Goal: Transaction & Acquisition: Purchase product/service

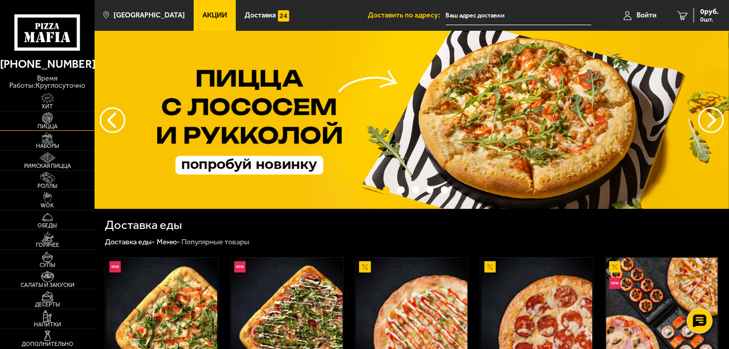
click at [41, 124] on span "Пицца" at bounding box center [47, 127] width 95 height 6
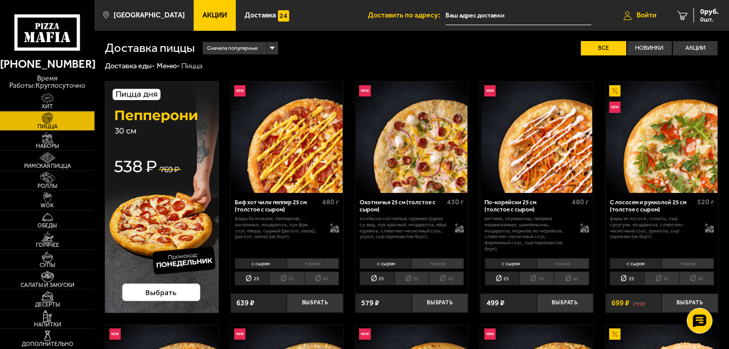
click at [646, 15] on span "Войти" at bounding box center [647, 15] width 20 height 7
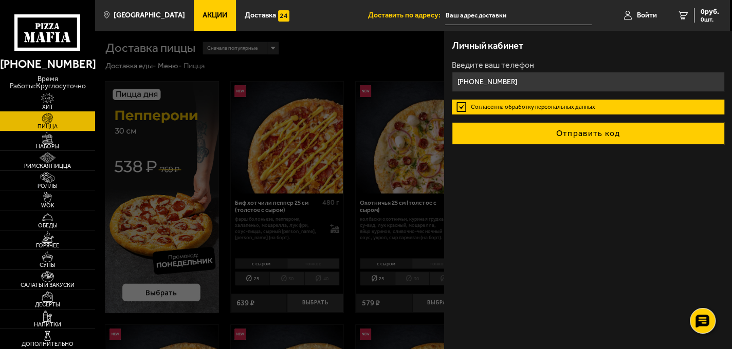
type input "+7 (930) 816-05-74"
click at [512, 138] on button "Отправить код" at bounding box center [588, 133] width 272 height 23
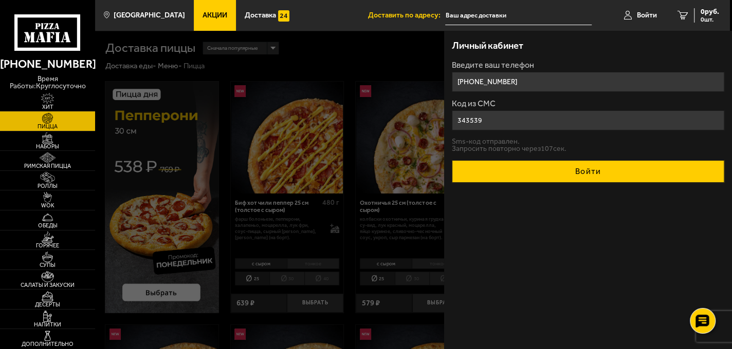
type input "343539"
click at [579, 173] on button "Войти" at bounding box center [588, 171] width 272 height 23
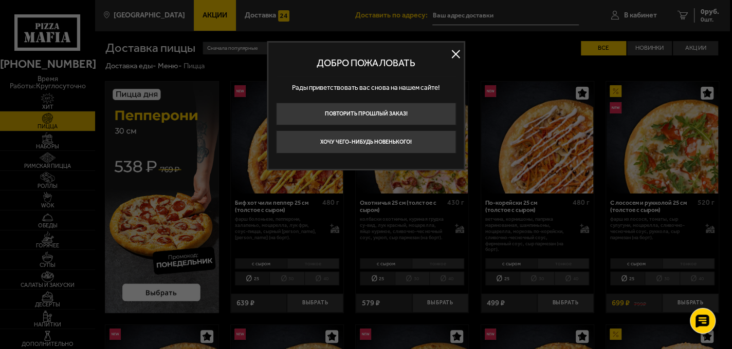
click at [462, 57] on button at bounding box center [455, 53] width 15 height 15
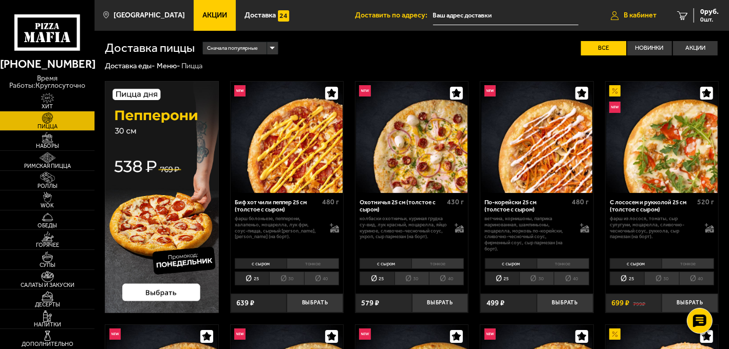
click at [631, 10] on link "В кабинет" at bounding box center [634, 15] width 66 height 31
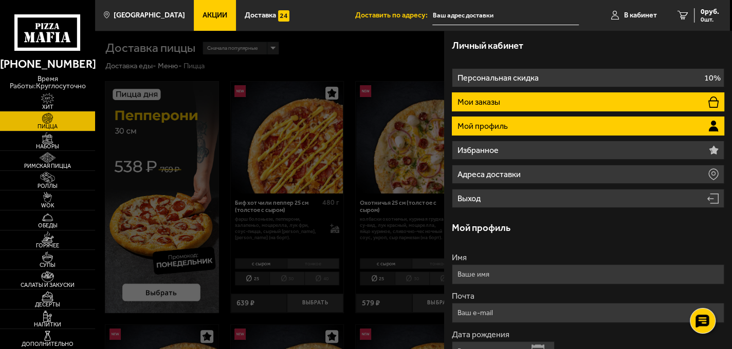
click at [529, 105] on li "Мои заказы" at bounding box center [588, 101] width 272 height 19
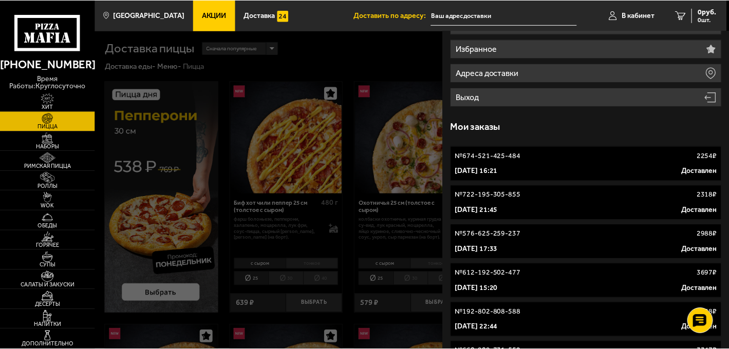
scroll to position [103, 0]
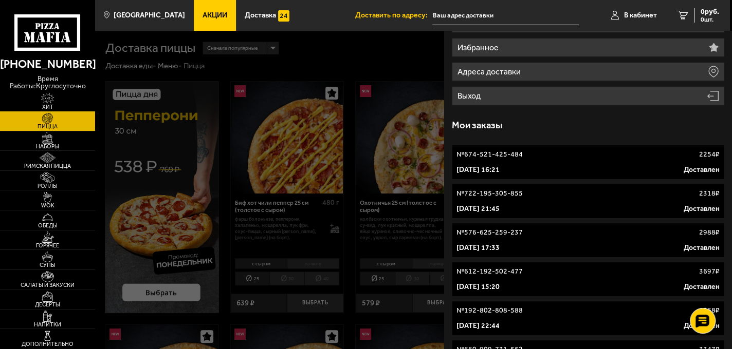
click at [527, 166] on div "8 марта 2024 г. 16:21 Доставлен" at bounding box center [587, 170] width 263 height 10
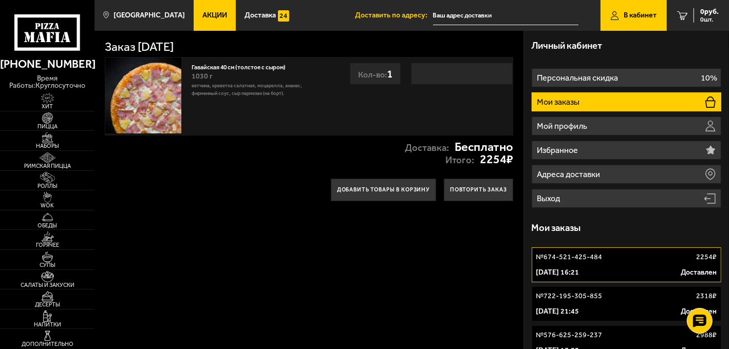
scroll to position [51, 0]
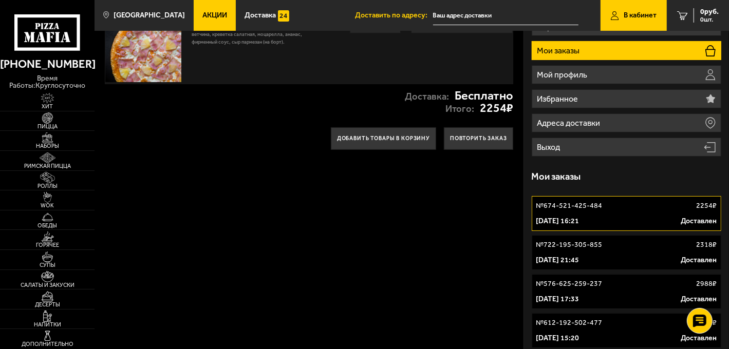
click at [580, 258] on p "12 декабря 2023 г. 21:45" at bounding box center [557, 260] width 43 height 10
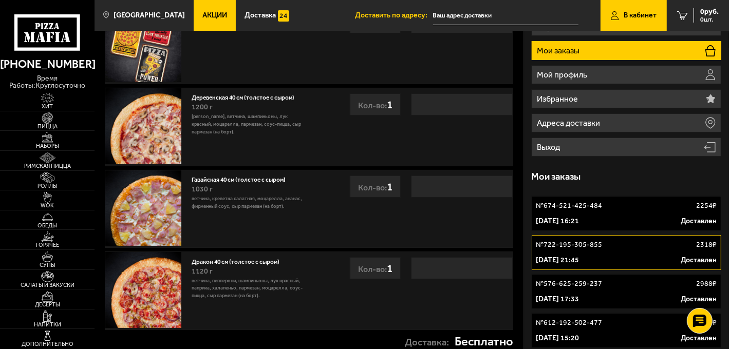
click at [573, 201] on p "№ 674-521-425-484" at bounding box center [569, 206] width 66 height 10
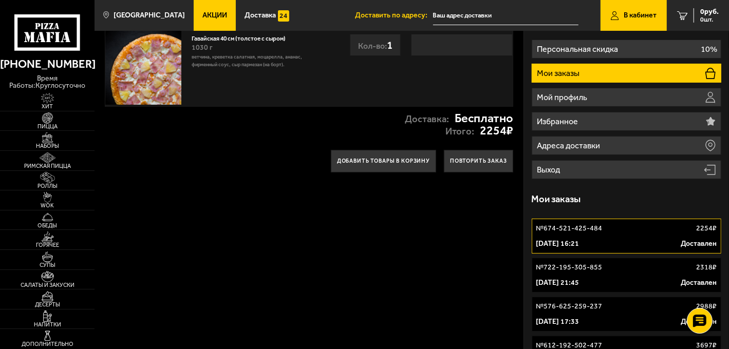
scroll to position [51, 0]
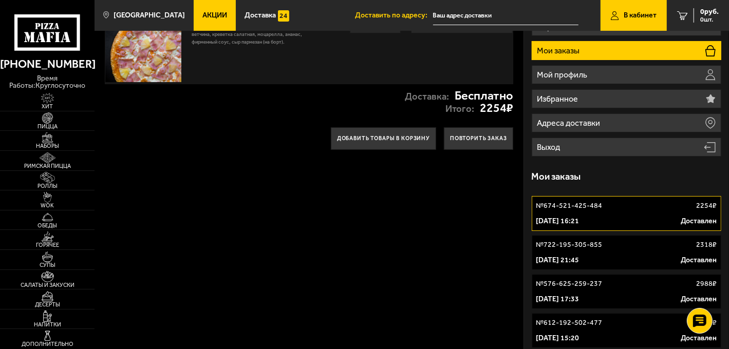
click at [587, 249] on p "№ 722-195-305-855" at bounding box center [569, 245] width 66 height 10
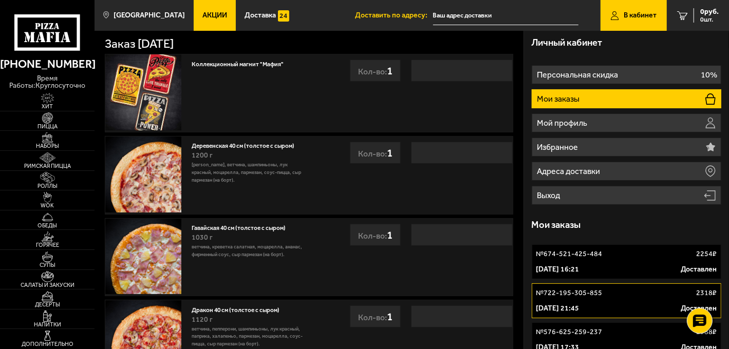
scroll to position [103, 0]
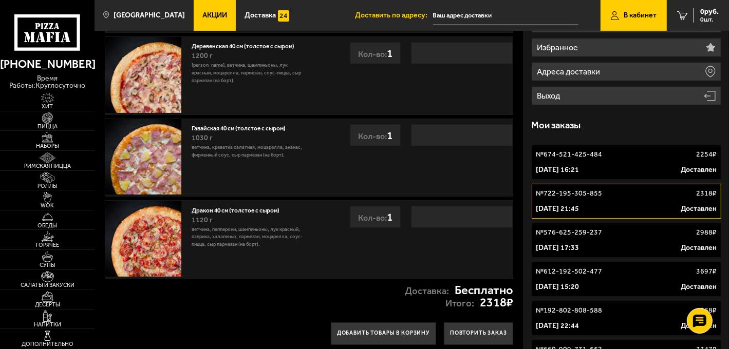
click at [580, 243] on p "18 марта 2023 г. 17:33" at bounding box center [557, 248] width 43 height 10
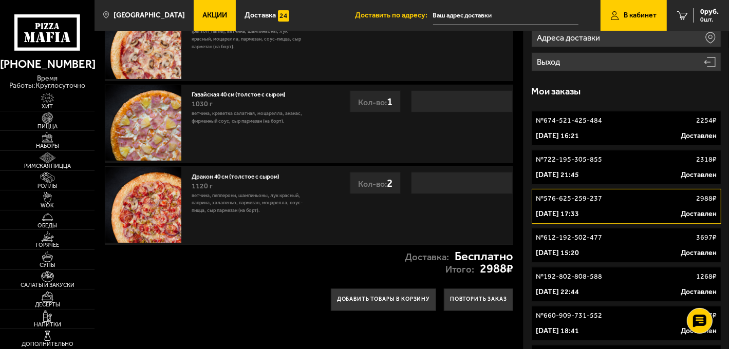
scroll to position [154, 0]
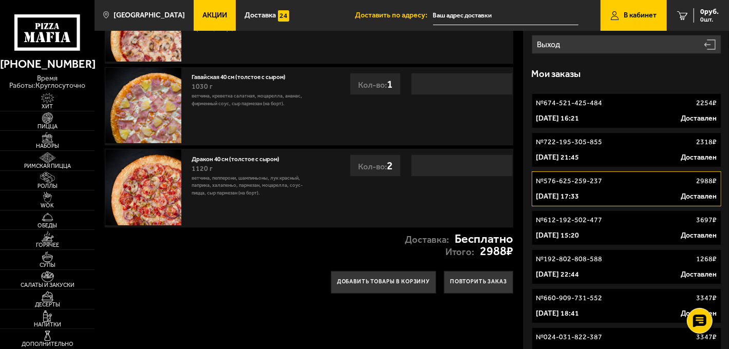
click at [651, 254] on link "№ 192-802-808-588 1268 ₽ 26 ноября 2022 г. 22:44 Доставлен" at bounding box center [627, 267] width 190 height 35
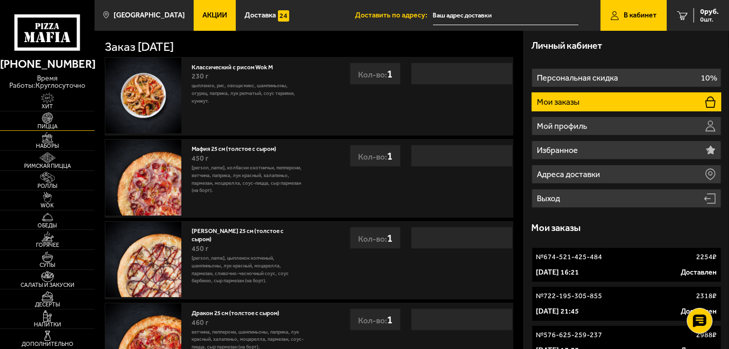
click at [41, 118] on img at bounding box center [47, 118] width 29 height 11
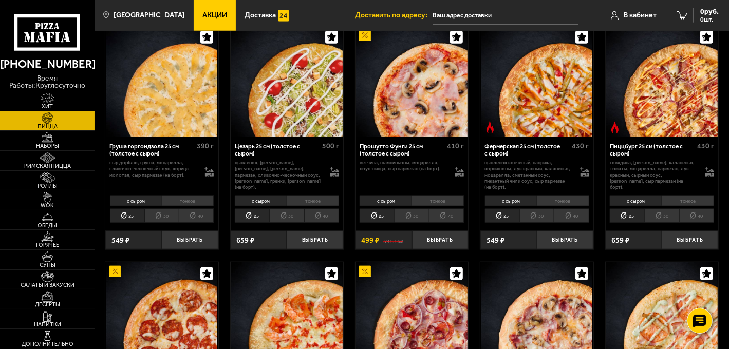
scroll to position [1265, 0]
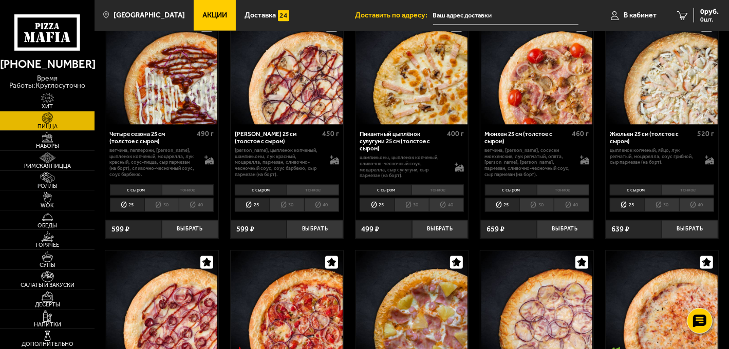
click at [286, 202] on li "30" at bounding box center [286, 205] width 34 height 14
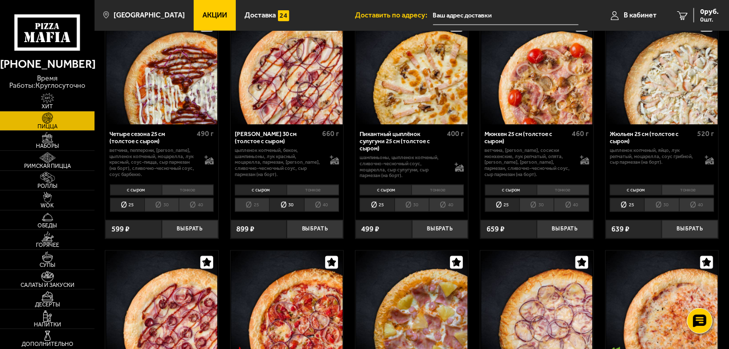
click at [316, 206] on li "40" at bounding box center [321, 205] width 35 height 14
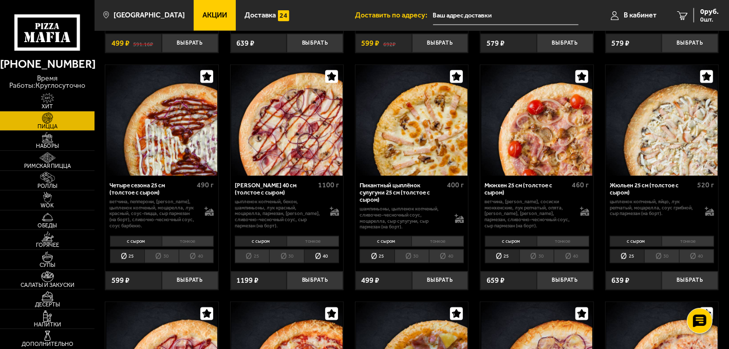
click at [253, 207] on p "цыпленок копченый, бекон, шампиньоны, лук красный, моцарелла, пармезан, [PERSON…" at bounding box center [278, 214] width 87 height 30
click at [264, 238] on li "с сыром" at bounding box center [261, 241] width 52 height 11
click at [268, 244] on li "с сыром" at bounding box center [261, 241] width 52 height 11
click at [304, 243] on li "тонкое" at bounding box center [313, 241] width 52 height 11
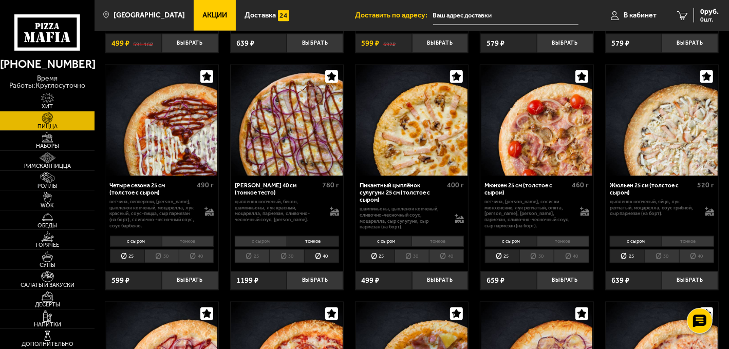
click at [256, 243] on li "с сыром" at bounding box center [261, 241] width 52 height 11
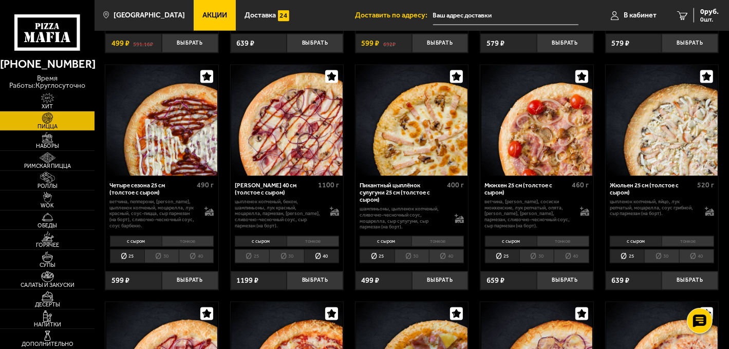
click at [256, 243] on li "с сыром" at bounding box center [261, 241] width 52 height 11
click at [311, 243] on li "тонкое" at bounding box center [313, 241] width 52 height 11
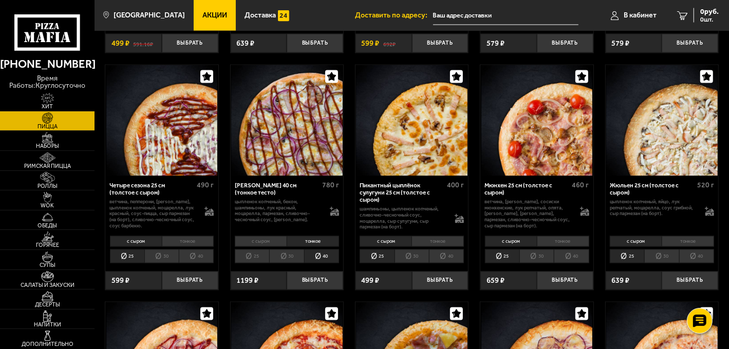
click at [263, 238] on li "с сыром" at bounding box center [261, 241] width 52 height 11
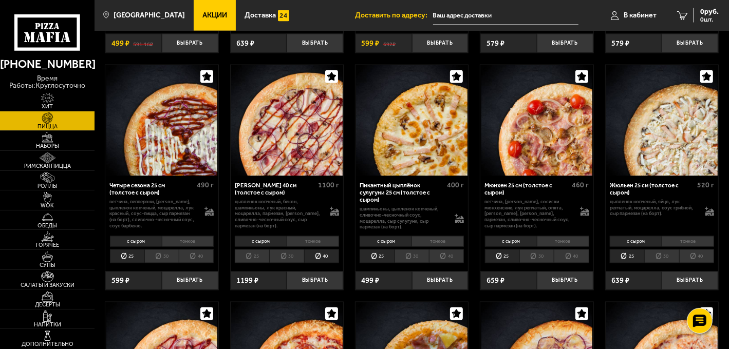
scroll to position [1461, 0]
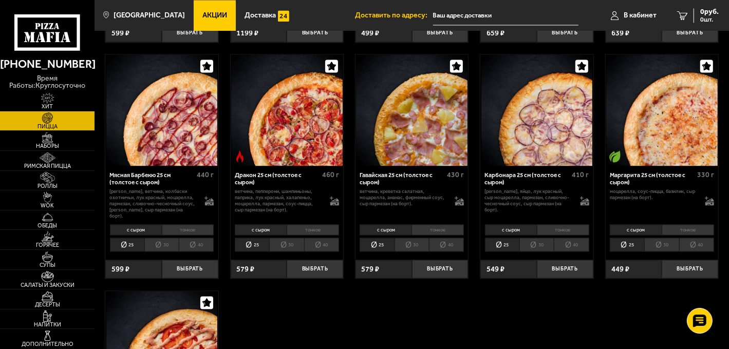
click at [195, 241] on li "40" at bounding box center [196, 245] width 35 height 14
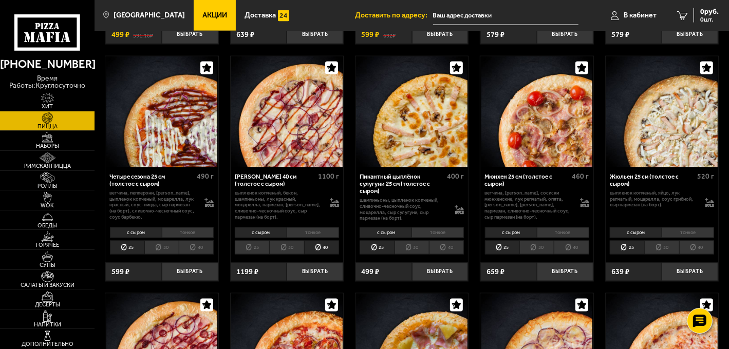
scroll to position [1204, 0]
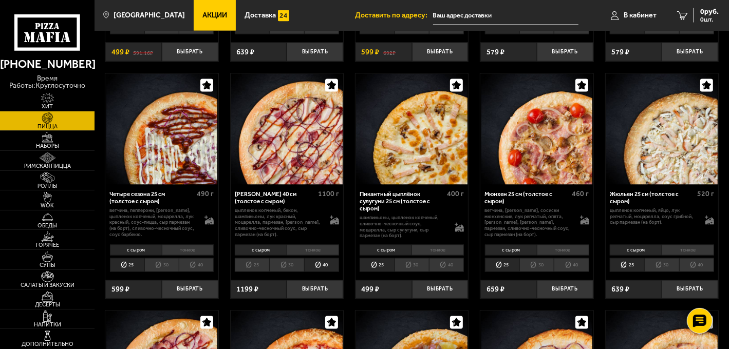
click at [274, 147] on img at bounding box center [287, 130] width 112 height 112
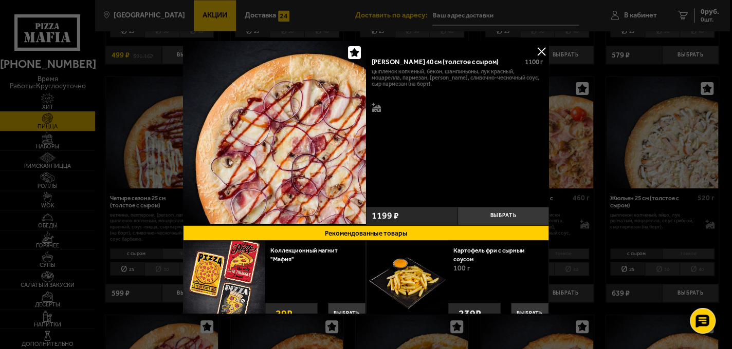
click at [537, 49] on button at bounding box center [540, 51] width 15 height 15
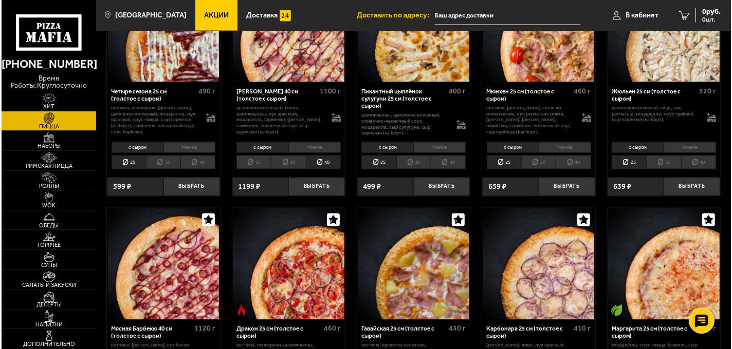
scroll to position [1204, 0]
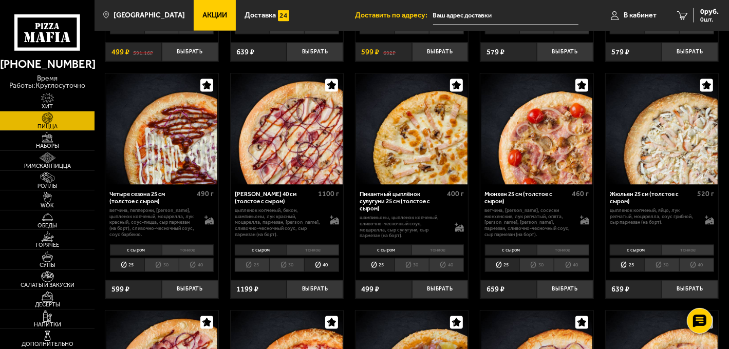
click at [305, 112] on img at bounding box center [287, 130] width 112 height 112
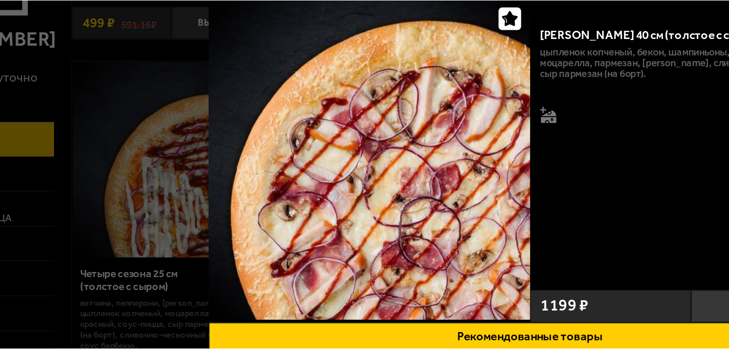
scroll to position [1204, 0]
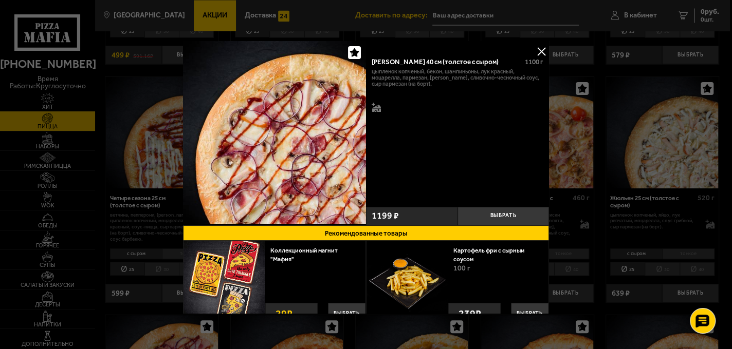
click at [534, 49] on button at bounding box center [540, 51] width 15 height 15
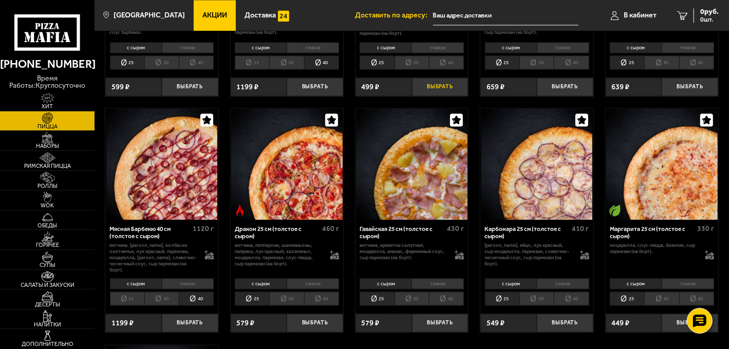
scroll to position [1410, 0]
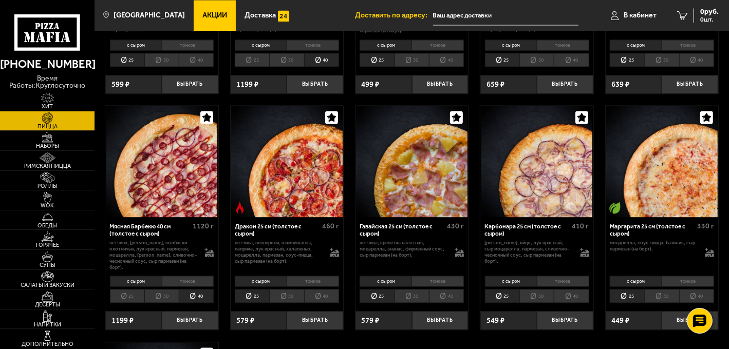
click at [447, 290] on li "40" at bounding box center [446, 296] width 35 height 14
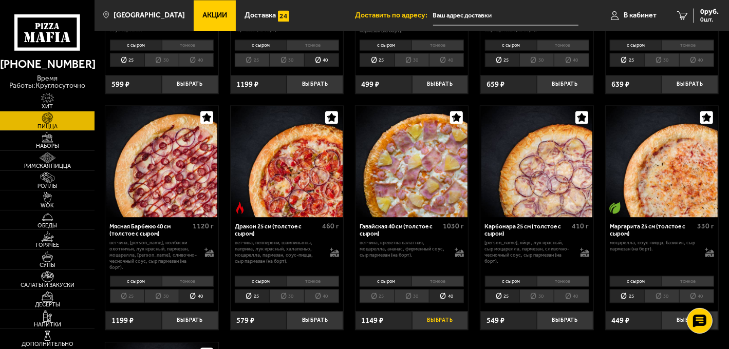
click at [429, 314] on button "Выбрать" at bounding box center [440, 320] width 57 height 18
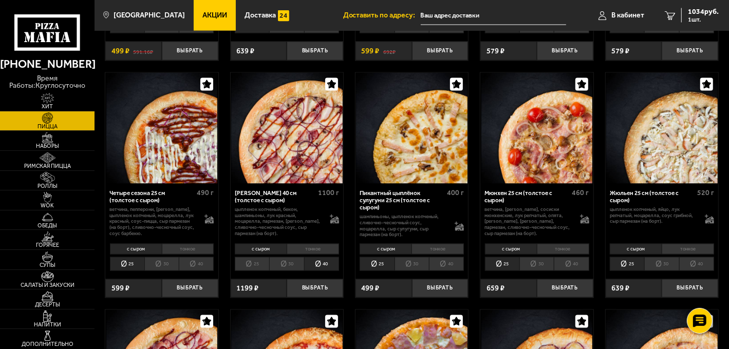
scroll to position [1204, 0]
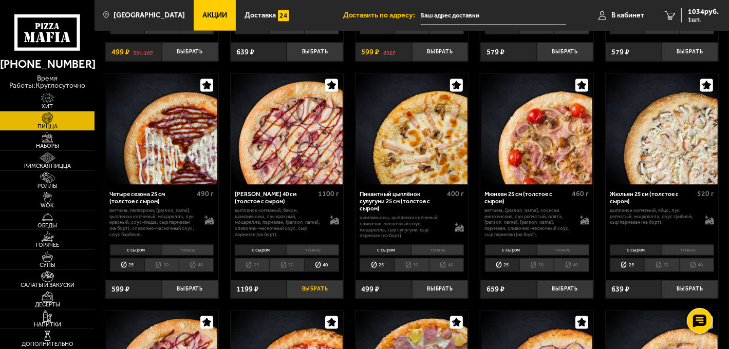
click at [311, 288] on button "Выбрать" at bounding box center [315, 290] width 57 height 18
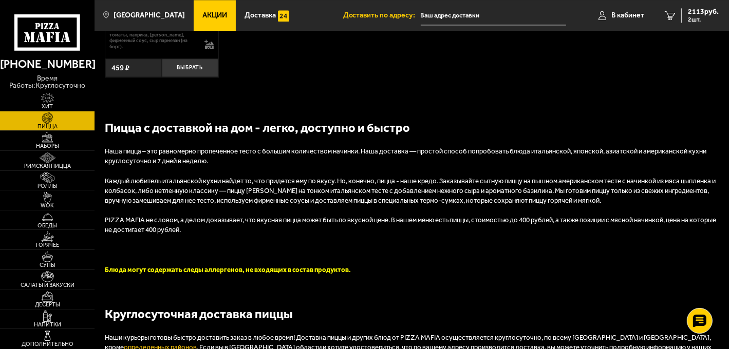
scroll to position [271, 0]
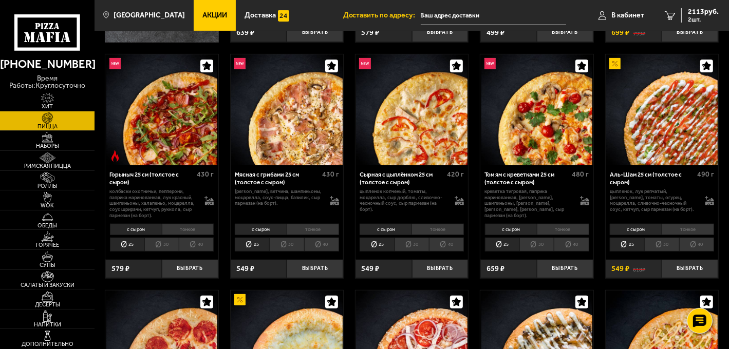
click at [322, 240] on li "40" at bounding box center [321, 245] width 35 height 14
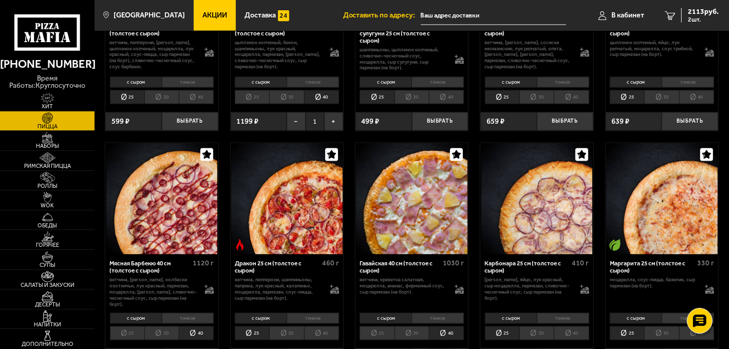
scroll to position [1410, 0]
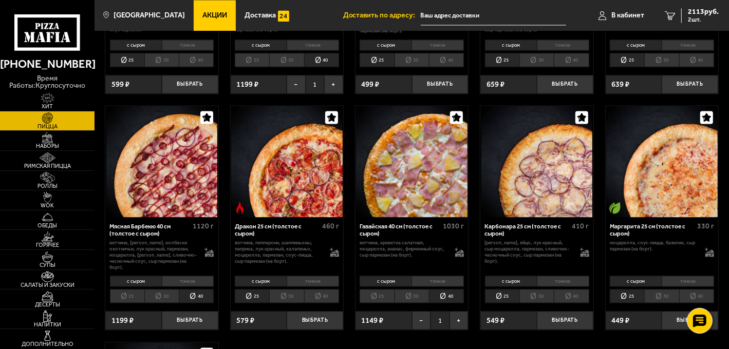
click at [204, 289] on li "40" at bounding box center [196, 296] width 35 height 14
click at [187, 314] on button "Выбрать" at bounding box center [190, 320] width 57 height 18
click at [683, 15] on div "3192 руб. 3 шт." at bounding box center [700, 15] width 38 height 14
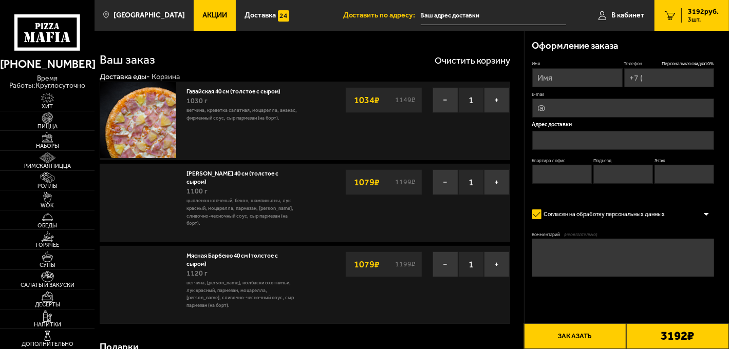
type input "+7 (930) 816-05-74"
type input "[STREET_ADDRESS][PERSON_NAME]"
type input "3"
type input "1"
type input "2"
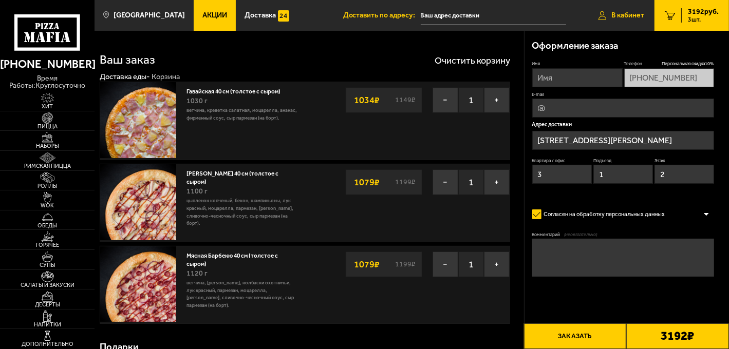
click at [615, 8] on link "В кабинет" at bounding box center [621, 15] width 66 height 31
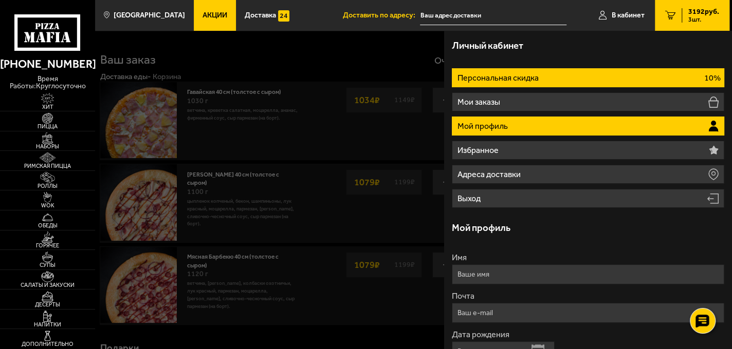
click at [513, 78] on p "Персональная скидка" at bounding box center [498, 78] width 83 height 8
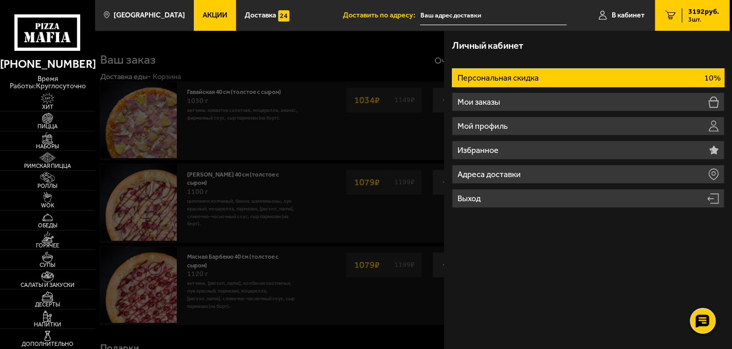
click at [500, 79] on p "Персональная скидка" at bounding box center [498, 78] width 83 height 8
click at [503, 79] on p "Персональная скидка" at bounding box center [498, 78] width 83 height 8
click at [524, 78] on p "Персональная скидка" at bounding box center [498, 78] width 83 height 8
click at [566, 76] on li "Персональная скидка 10%" at bounding box center [588, 77] width 272 height 19
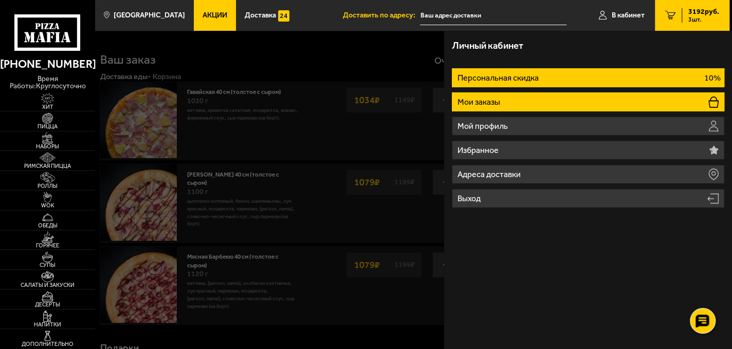
click at [516, 104] on li "Мои заказы" at bounding box center [588, 101] width 272 height 19
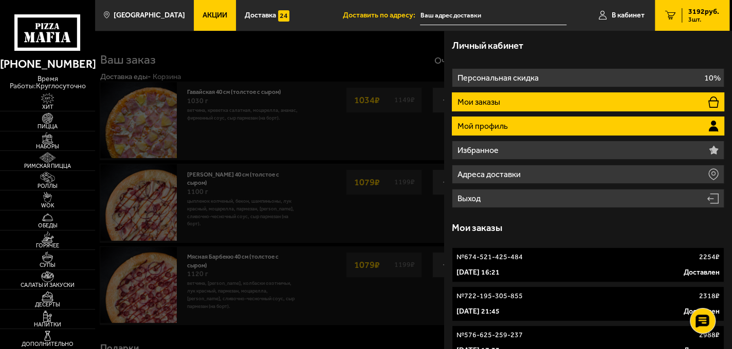
click at [513, 119] on li "Мой профиль" at bounding box center [588, 126] width 272 height 19
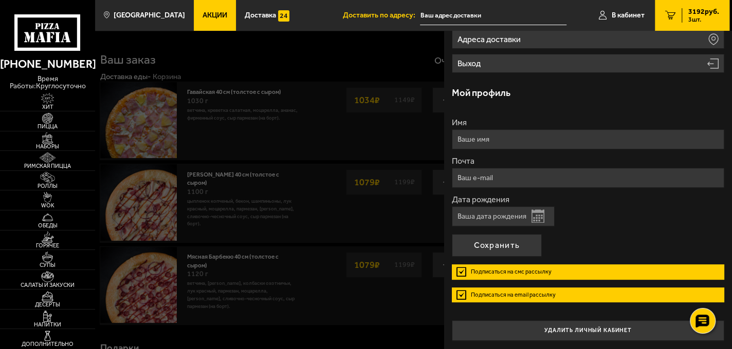
scroll to position [136, 0]
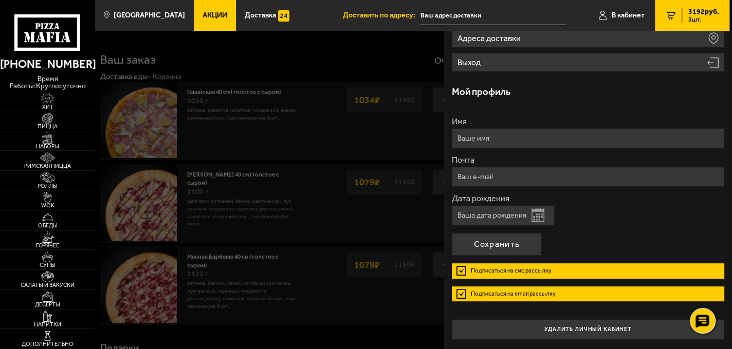
click at [515, 215] on input "Дата рождения" at bounding box center [503, 216] width 103 height 20
click at [535, 218] on button "Открыть календарь" at bounding box center [537, 215] width 13 height 13
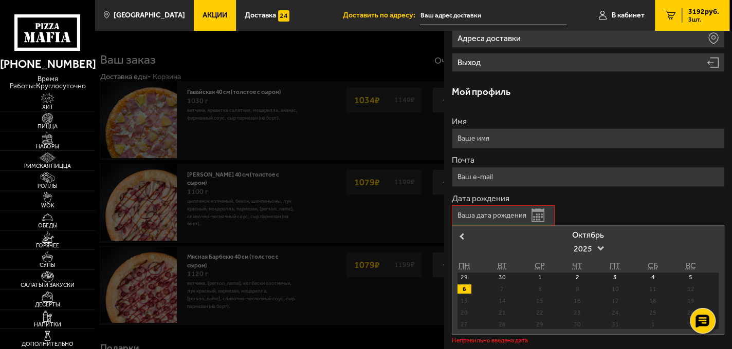
click at [460, 287] on div "6" at bounding box center [464, 289] width 14 height 9
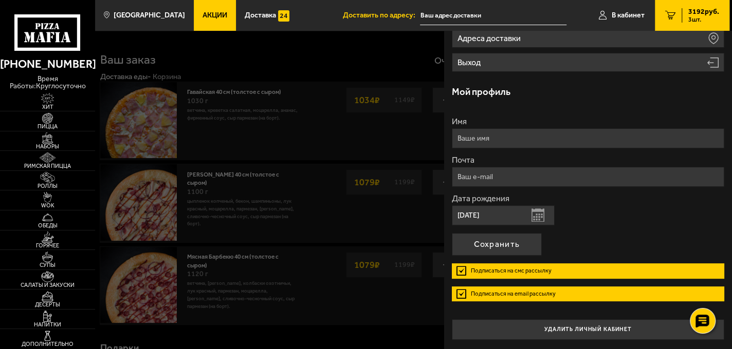
click at [497, 214] on input "06.10.2025" at bounding box center [503, 216] width 103 height 20
click at [532, 213] on button "Открыть календарь" at bounding box center [537, 215] width 13 height 13
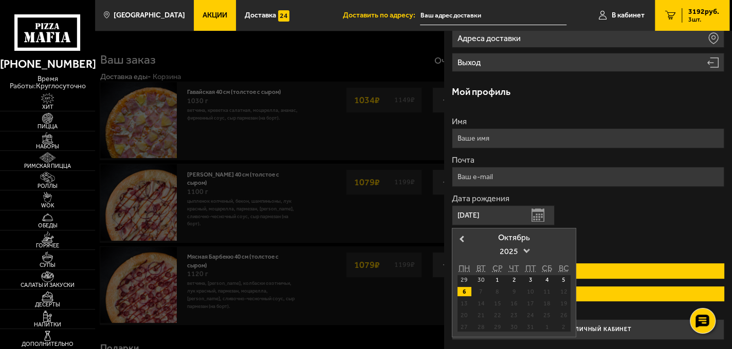
click at [511, 251] on span "2025" at bounding box center [513, 252] width 29 height 18
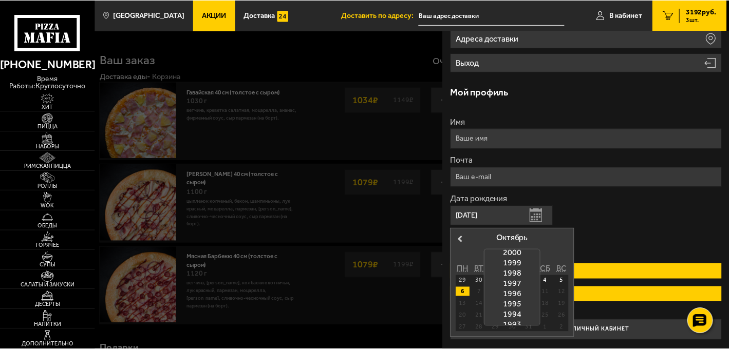
scroll to position [281, 0]
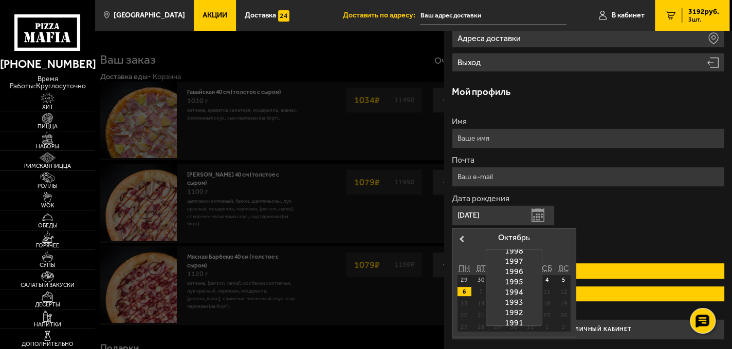
click at [513, 252] on div "1998" at bounding box center [513, 251] width 55 height 10
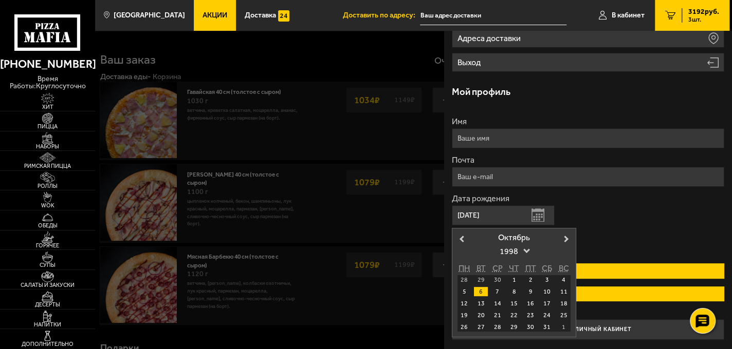
click at [477, 290] on div "6" at bounding box center [481, 291] width 14 height 9
type input "06.10.1998"
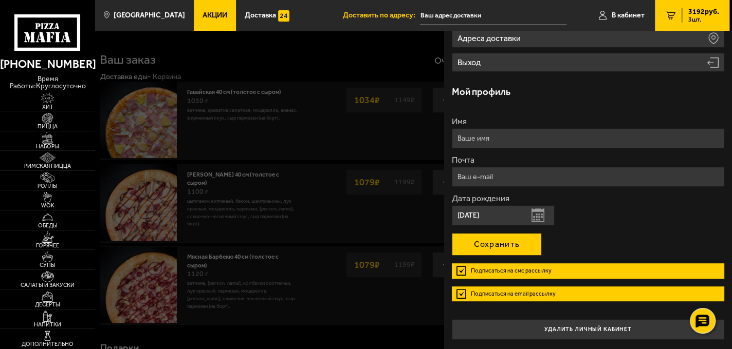
click at [515, 245] on button "Сохранить" at bounding box center [497, 244] width 90 height 23
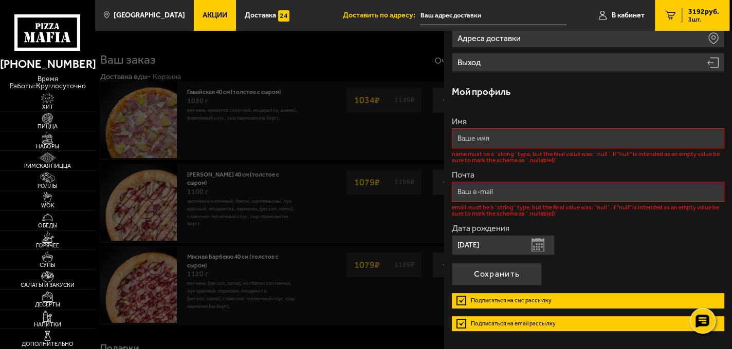
click at [490, 138] on input "Имя" at bounding box center [588, 138] width 272 height 20
click at [494, 134] on input "Имя" at bounding box center [588, 138] width 272 height 20
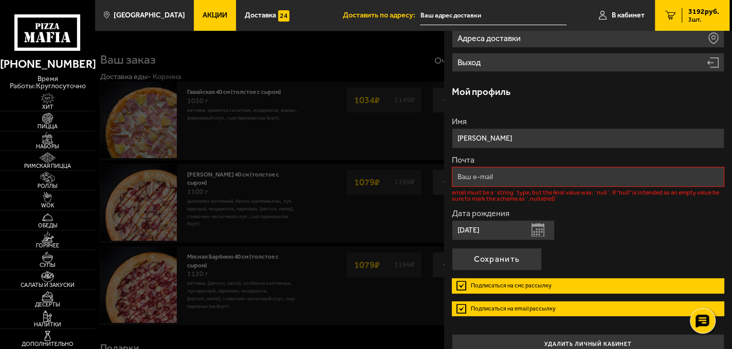
type input "Екатерина"
click at [460, 187] on div "Почта email must be a `string` type, but the final value was: `null`. If "null"…" at bounding box center [588, 179] width 272 height 46
click at [461, 180] on input "Почта" at bounding box center [588, 177] width 272 height 20
type input "katerina-vershinina0610@mail.ru"
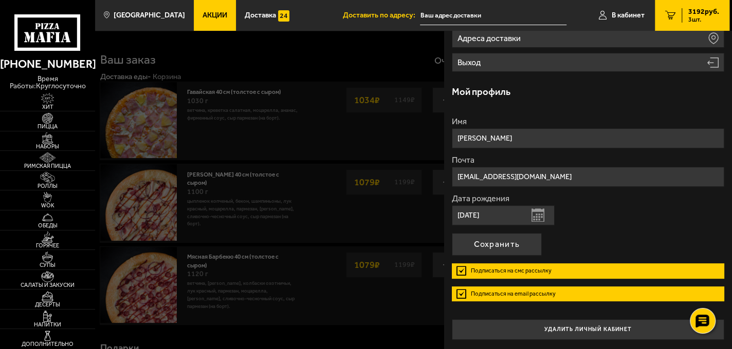
click at [560, 158] on label "Почта" at bounding box center [588, 160] width 272 height 8
click at [560, 167] on input "katerina-vershinina0610@mail.ru" at bounding box center [588, 177] width 272 height 20
click at [479, 243] on button "Сохранить" at bounding box center [497, 244] width 90 height 23
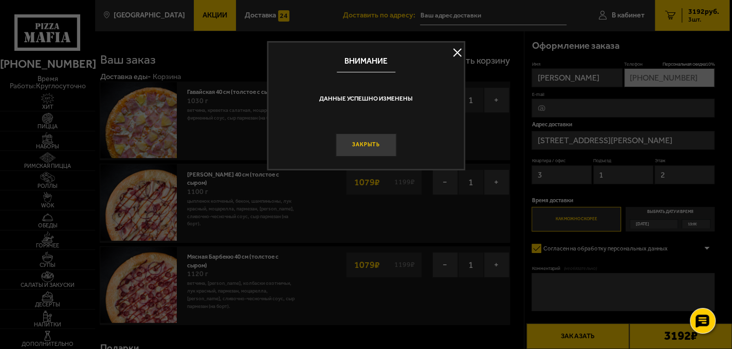
click at [379, 147] on button "Закрыть" at bounding box center [366, 145] width 61 height 23
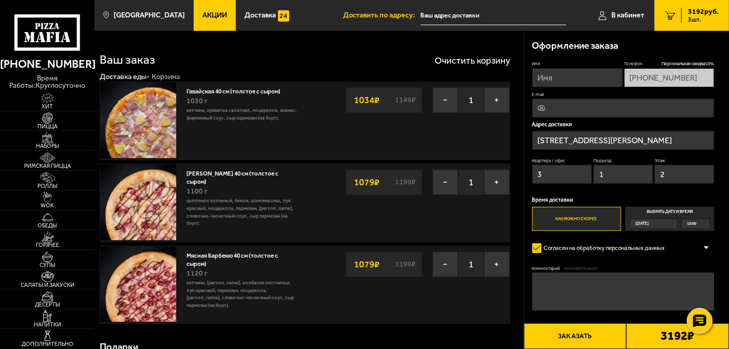
click at [573, 109] on input "E-mail" at bounding box center [623, 108] width 182 height 19
click at [673, 13] on icon "3" at bounding box center [670, 15] width 10 height 9
click at [707, 17] on span "3 шт." at bounding box center [703, 19] width 31 height 6
click at [584, 12] on ul "Доставить по адресу: В кабинет 3 3192 руб. 3 шт." at bounding box center [536, 15] width 386 height 31
click at [632, 13] on span "В кабинет" at bounding box center [627, 15] width 33 height 7
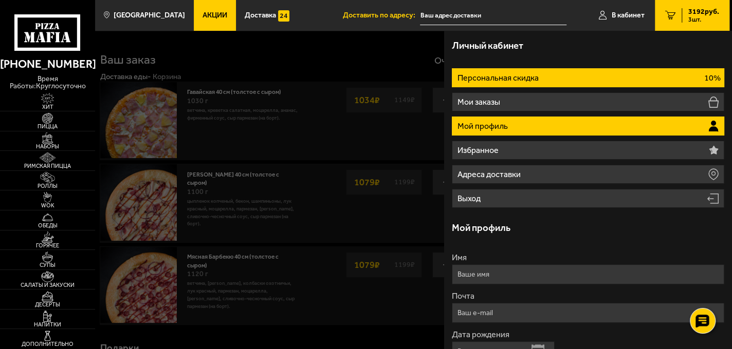
click at [523, 74] on p "Персональная скидка" at bounding box center [498, 78] width 83 height 8
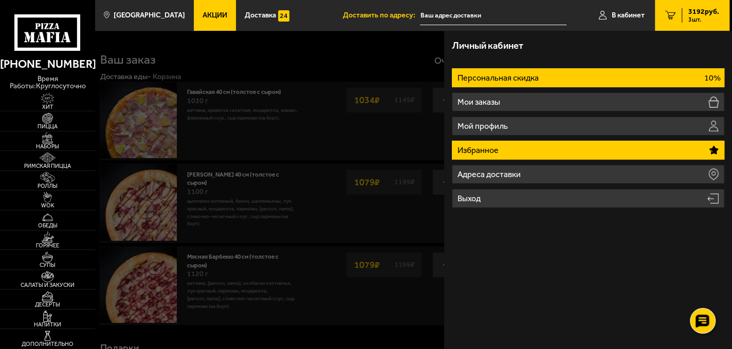
click at [516, 152] on li "Избранное" at bounding box center [588, 150] width 272 height 19
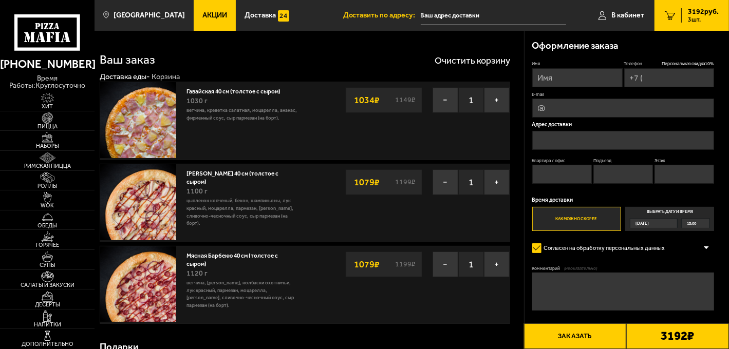
type input "+7 (930) 816-05-74"
type input "[STREET_ADDRESS][PERSON_NAME]"
type input "3"
type input "1"
type input "2"
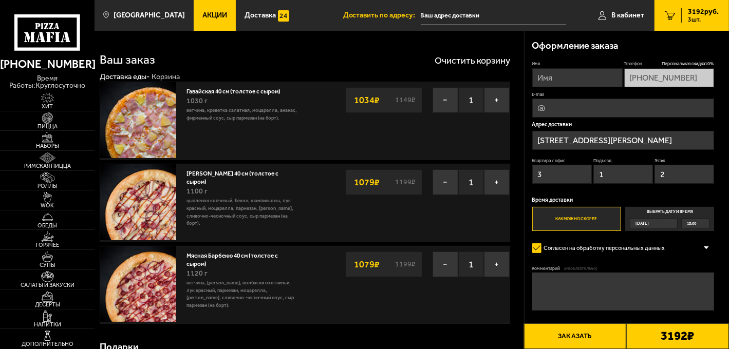
click at [695, 0] on link "3 3192 руб. 3 шт." at bounding box center [692, 15] width 75 height 31
click at [695, 11] on span "3192 руб." at bounding box center [703, 11] width 31 height 7
click at [615, 13] on span "В кабинет" at bounding box center [627, 15] width 33 height 7
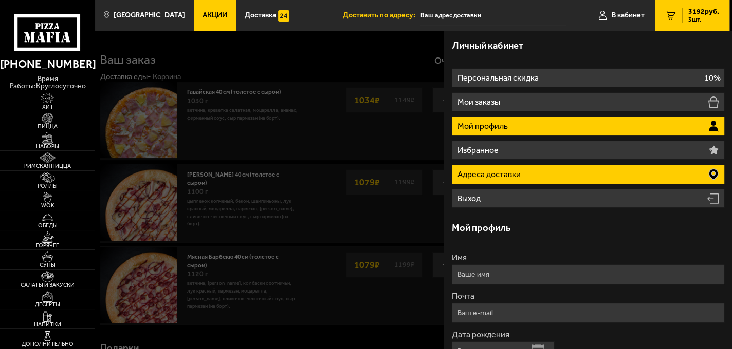
click at [509, 177] on p "Адреса доставки" at bounding box center [489, 175] width 65 height 8
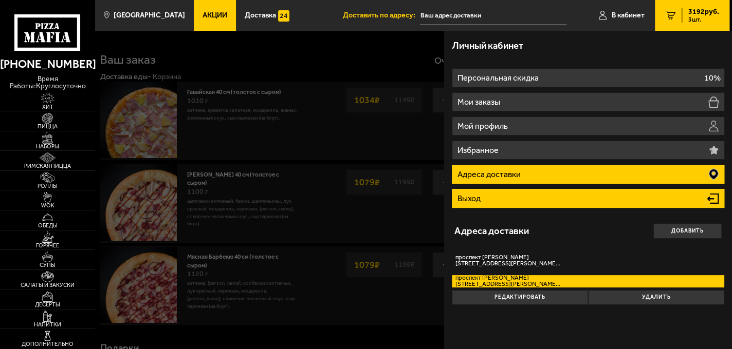
click at [507, 197] on li "Выход" at bounding box center [588, 198] width 272 height 19
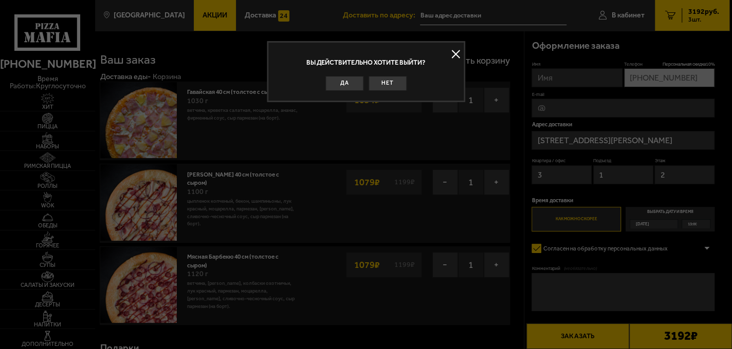
click at [455, 53] on button at bounding box center [455, 53] width 15 height 15
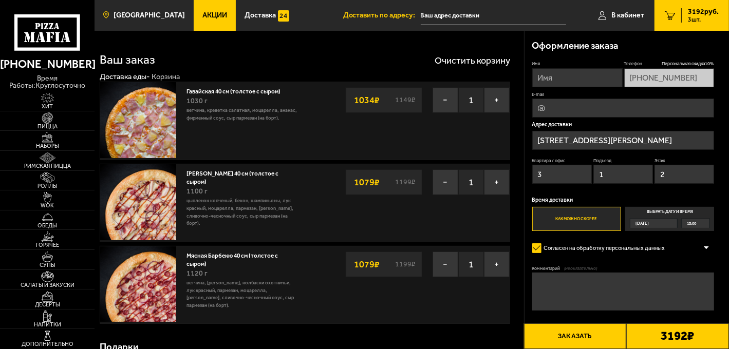
click at [144, 20] on link "[GEOGRAPHIC_DATA]" at bounding box center [144, 15] width 99 height 31
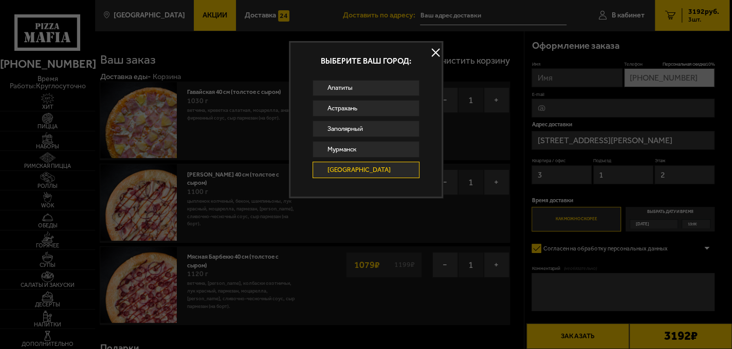
click at [428, 50] on button at bounding box center [435, 52] width 15 height 15
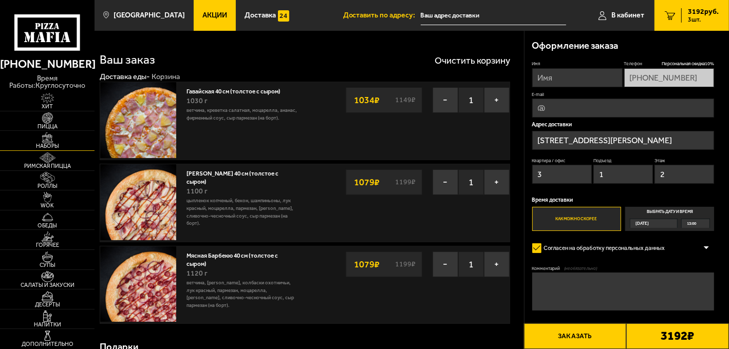
click at [41, 142] on img at bounding box center [47, 138] width 29 height 11
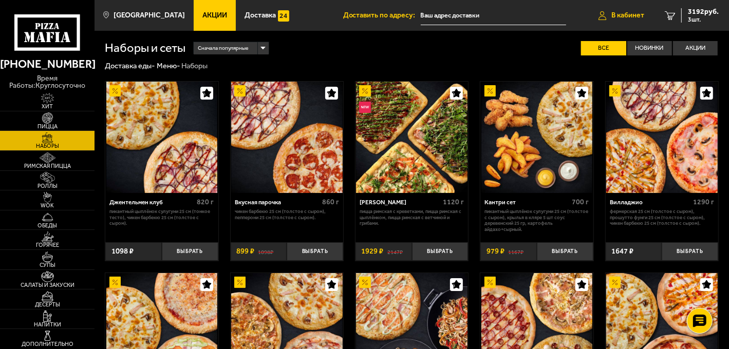
click at [642, 14] on span "В кабинет" at bounding box center [627, 15] width 33 height 7
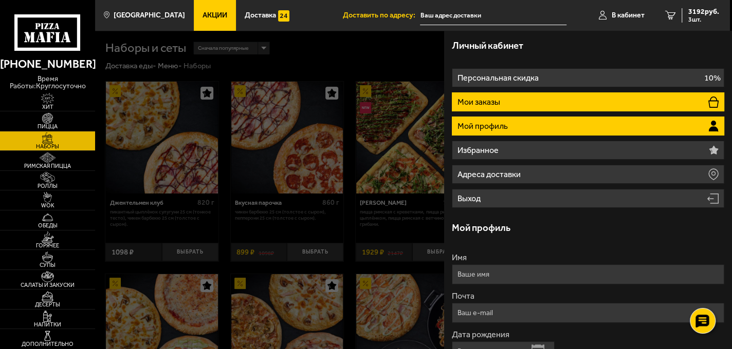
click at [545, 104] on li "Мои заказы" at bounding box center [588, 101] width 272 height 19
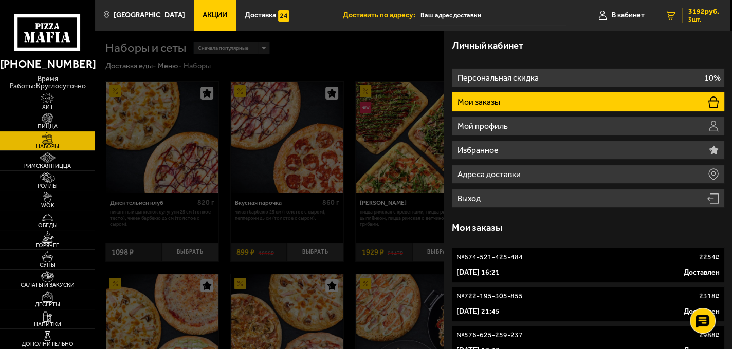
click at [691, 20] on span "3 шт." at bounding box center [703, 19] width 31 height 6
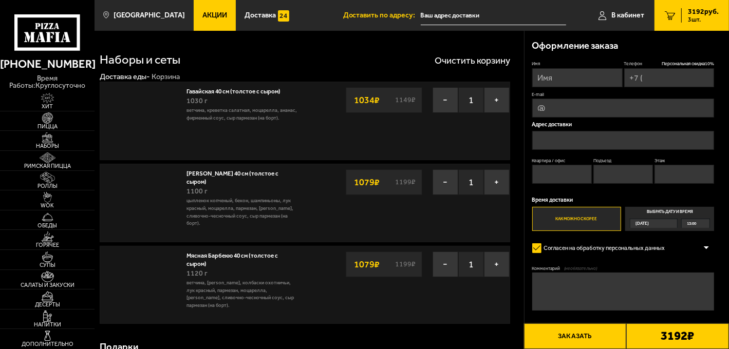
type input "+7 (930) 816-05-74"
type input "[STREET_ADDRESS][PERSON_NAME]"
type input "3"
type input "1"
type input "2"
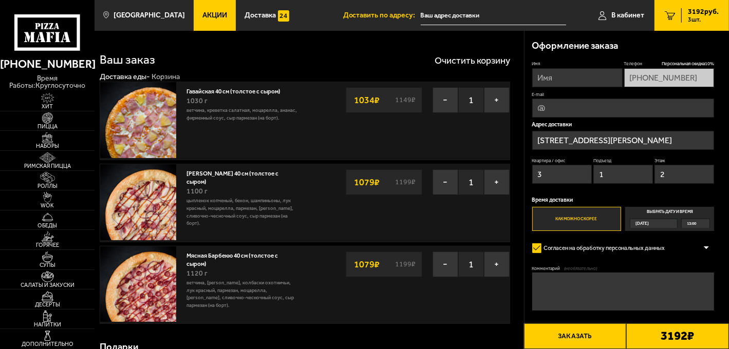
click at [539, 85] on input "Имя" at bounding box center [577, 77] width 90 height 19
type input "Екатерина"
click at [559, 116] on input "E-mail" at bounding box center [623, 108] width 182 height 19
type input "katerina-vershinina0610@mail.ru"
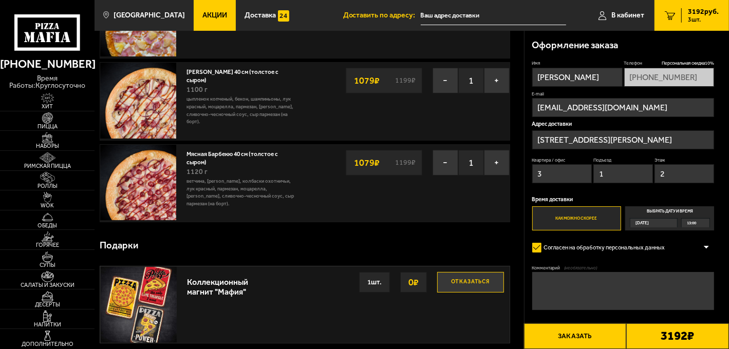
scroll to position [103, 0]
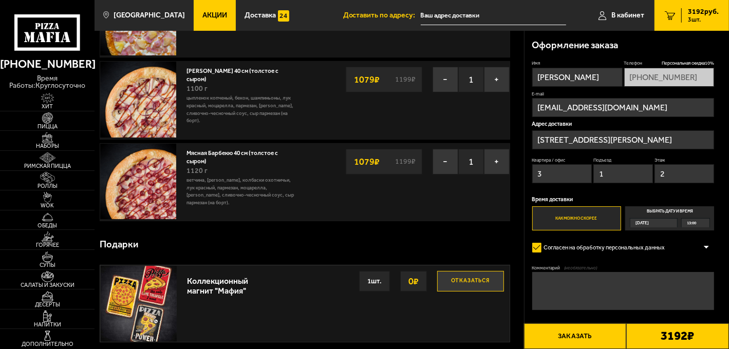
click at [571, 292] on textarea "Комментарий (необязательно)" at bounding box center [623, 291] width 182 height 38
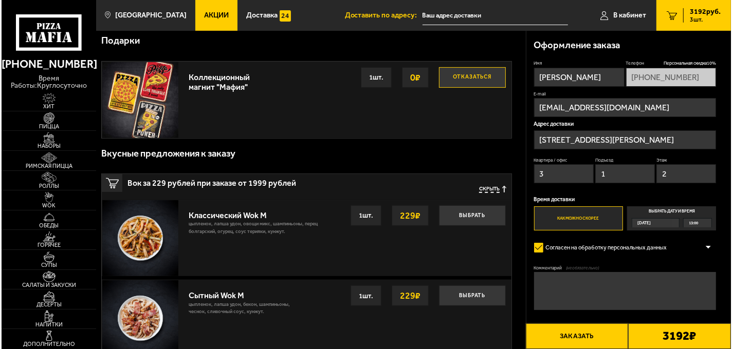
scroll to position [308, 0]
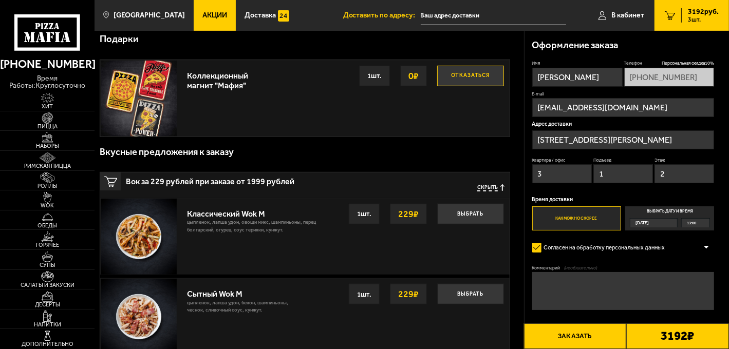
click at [593, 331] on button "Заказать" at bounding box center [575, 337] width 103 height 26
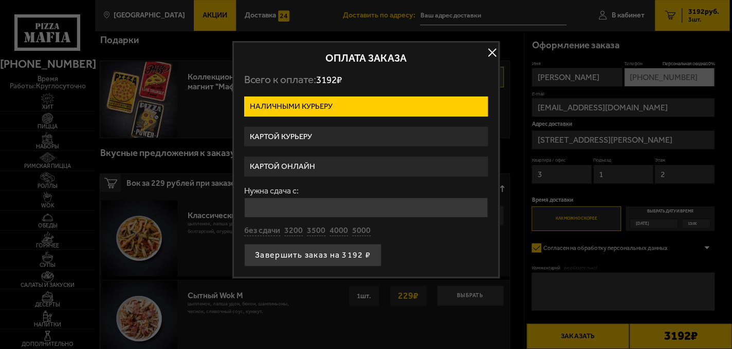
click at [298, 137] on label "Картой курьеру" at bounding box center [366, 137] width 244 height 20
click at [0, 0] on input "Картой курьеру" at bounding box center [0, 0] width 0 height 0
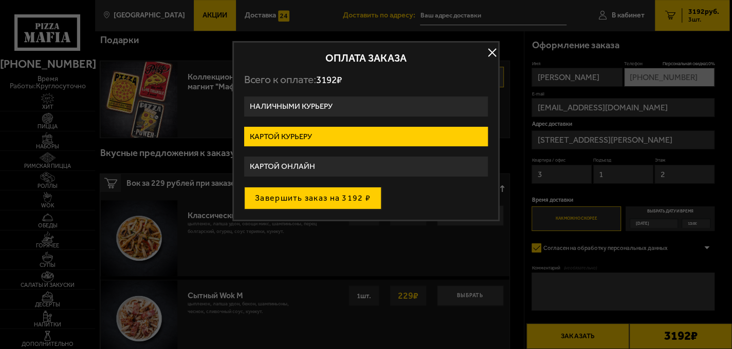
click at [306, 201] on button "Завершить заказ на 3192 ₽" at bounding box center [312, 198] width 137 height 23
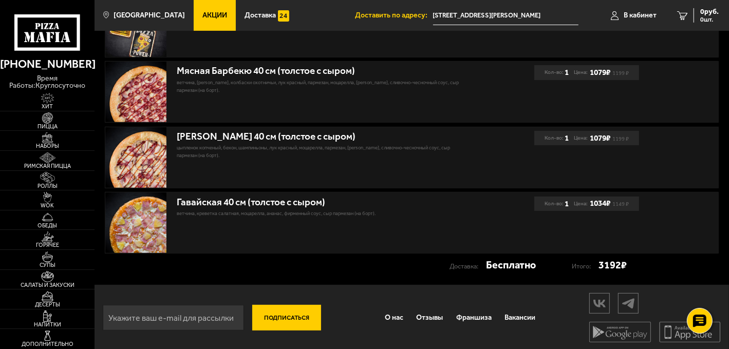
scroll to position [267, 0]
